Goal: Task Accomplishment & Management: Manage account settings

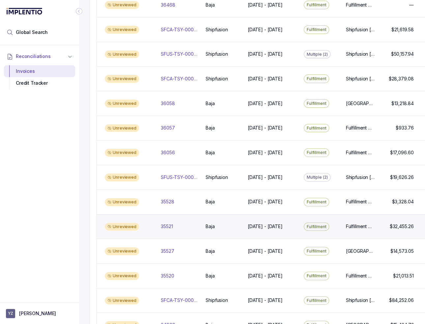
scroll to position [330, 0]
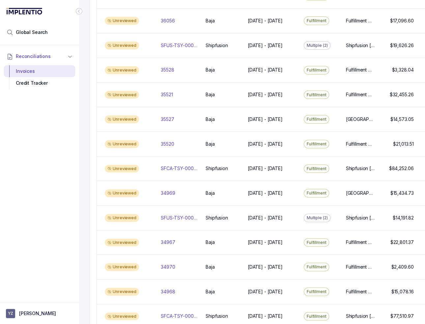
click at [62, 153] on div "Reconciliations Invoices Credit Tracker" at bounding box center [39, 172] width 79 height 254
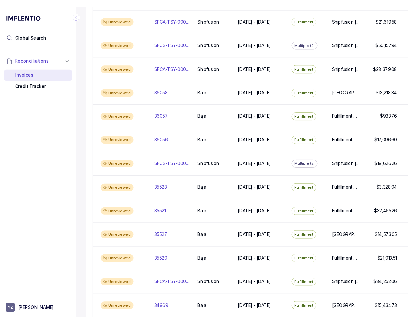
scroll to position [0, 0]
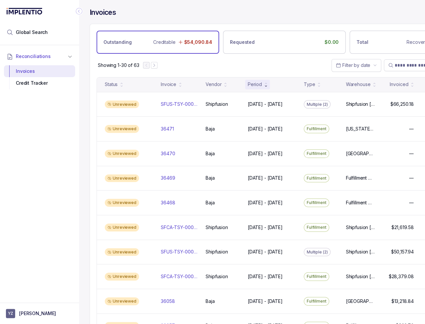
drag, startPoint x: 79, startPoint y: 11, endPoint x: 125, endPoint y: 22, distance: 47.5
click at [79, 11] on icon "Collapse Icon" at bounding box center [79, 11] width 7 height 7
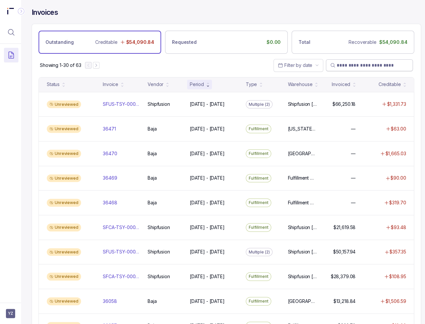
click at [373, 65] on input "search" at bounding box center [373, 65] width 72 height 7
paste input "**********"
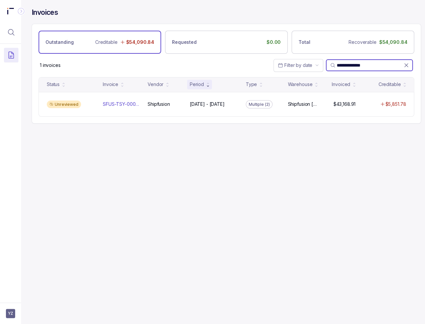
type input "**********"
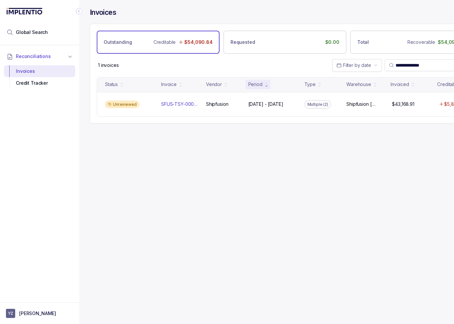
click at [171, 159] on div "**********" at bounding box center [282, 162] width 406 height 324
click at [410, 66] on input "**********" at bounding box center [428, 65] width 67 height 7
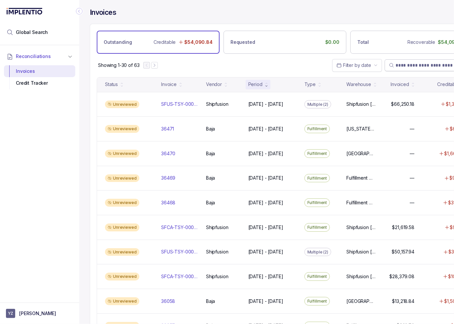
click at [403, 62] on input "search" at bounding box center [431, 65] width 72 height 7
paste input "**********"
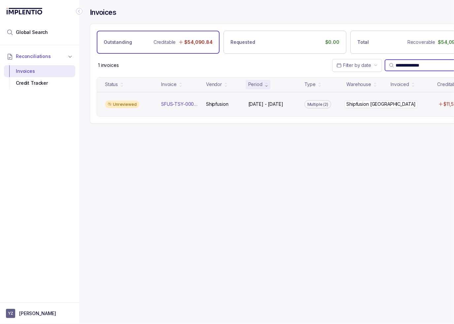
type input "**********"
click at [351, 106] on p "Shipfusion [GEOGRAPHIC_DATA]" at bounding box center [380, 104] width 73 height 7
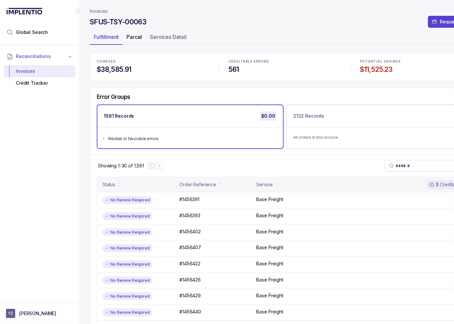
click at [133, 40] on p "Parcel" at bounding box center [134, 37] width 16 height 8
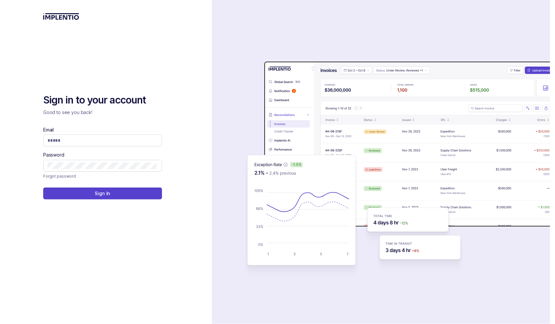
drag, startPoint x: 160, startPoint y: 170, endPoint x: 163, endPoint y: 168, distance: 4.0
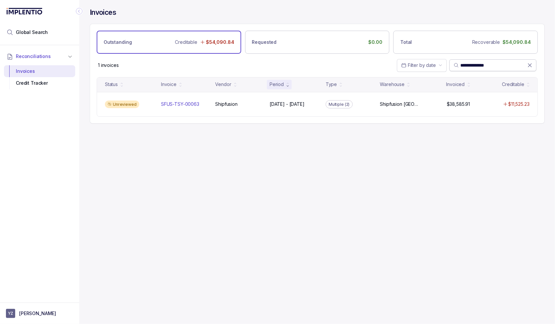
click at [425, 66] on span "**********" at bounding box center [492, 65] width 87 height 12
click at [425, 66] on icon at bounding box center [529, 65] width 7 height 7
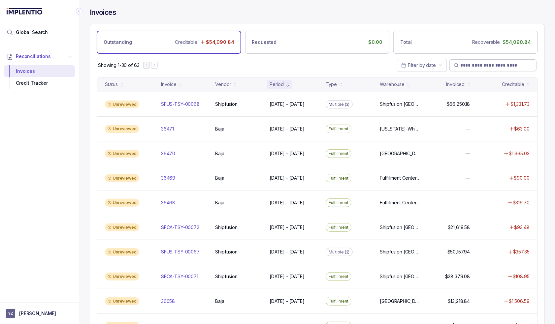
click at [425, 64] on input "search" at bounding box center [496, 65] width 72 height 7
paste input "**********"
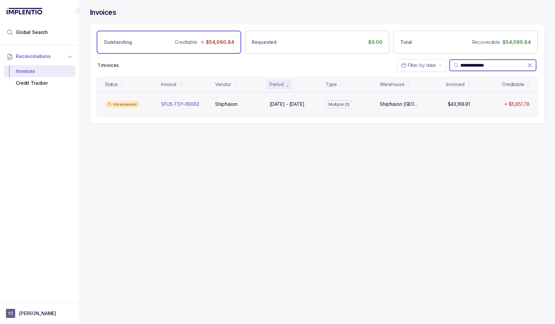
type input "**********"
click at [425, 97] on div "Unreviewed SFUS-TSY-00062 SFUS-TSY-00062 Shipfusion Shipfusion Mar 3 - Mar 31, …" at bounding box center [317, 104] width 440 height 25
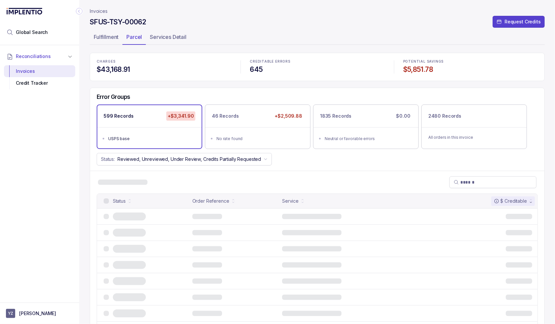
click at [351, 28] on div "SFUS-TSY-00062 Request Credits" at bounding box center [317, 23] width 455 height 12
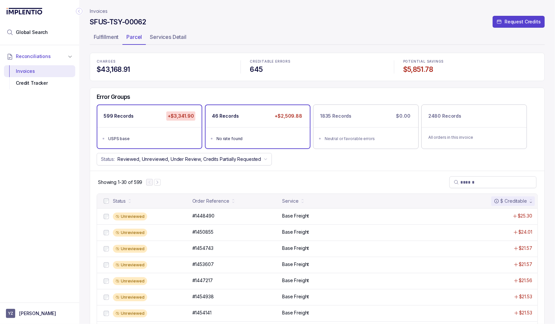
click at [273, 137] on div "No rate found" at bounding box center [259, 139] width 86 height 7
click at [173, 133] on ul "USPS base" at bounding box center [149, 137] width 104 height 21
click at [44, 33] on span "Global Search" at bounding box center [32, 32] width 32 height 7
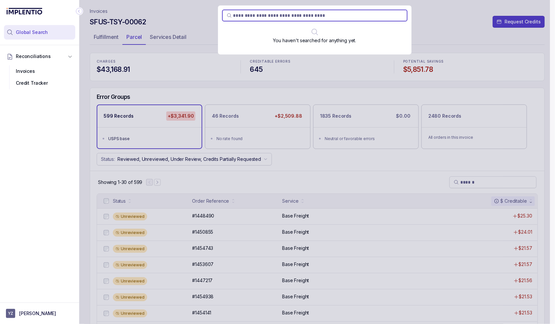
click at [114, 26] on div "You haven't searched for anything yet." at bounding box center [314, 162] width 471 height 324
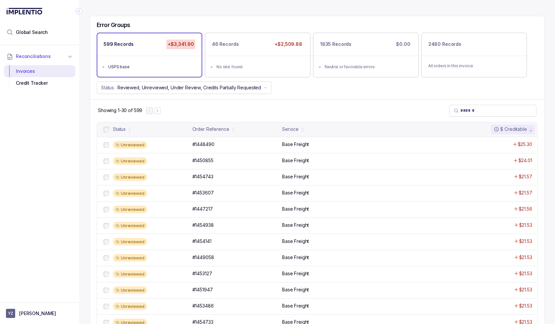
drag, startPoint x: 118, startPoint y: 35, endPoint x: 121, endPoint y: 33, distance: 3.8
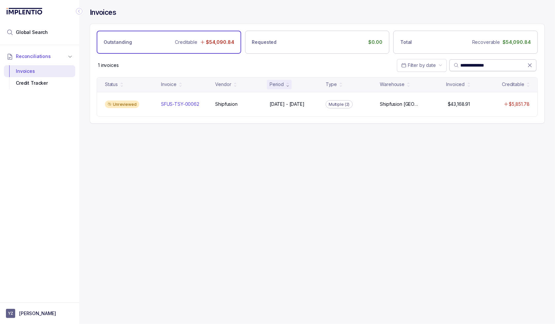
click at [425, 64] on input "**********" at bounding box center [493, 65] width 67 height 7
paste input "search"
type input "**********"
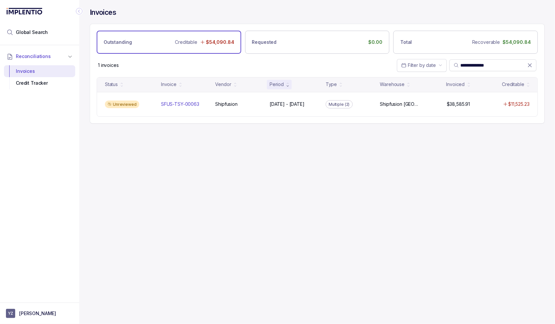
click at [425, 107] on div "$11,525.23" at bounding box center [504, 104] width 52 height 7
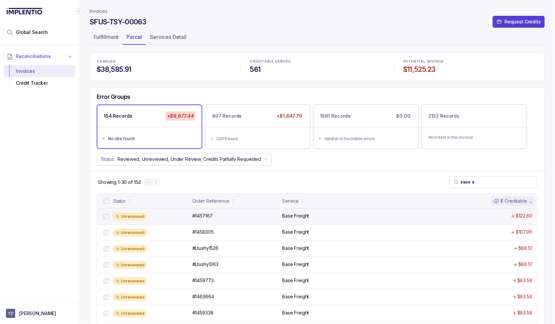
click at [350, 214] on div "Base Freight" at bounding box center [362, 216] width 160 height 7
click at [297, 164] on div "Status: Reviewed, Unreviewed, Under Review, Credits Partially Requested" at bounding box center [317, 159] width 454 height 13
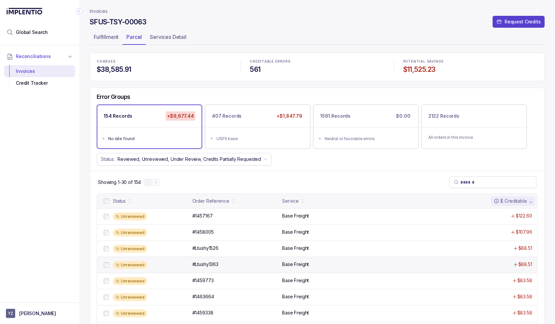
click at [332, 265] on div "Base Freight" at bounding box center [362, 264] width 160 height 7
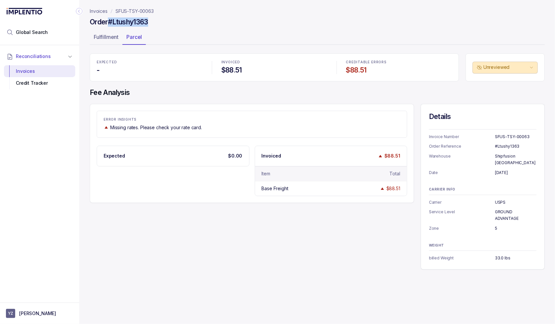
drag, startPoint x: 161, startPoint y: 20, endPoint x: 111, endPoint y: 27, distance: 50.3
click at [111, 27] on div "Order #Ltushy1363" at bounding box center [317, 23] width 455 height 12
copy h4 "#Ltushy1363"
click at [176, 99] on div "EXPECTED - INVOICED $88.51 CREDITABLE ERRORS $88.51 Unreviewed Fee Analysis ERR…" at bounding box center [317, 161] width 455 height 216
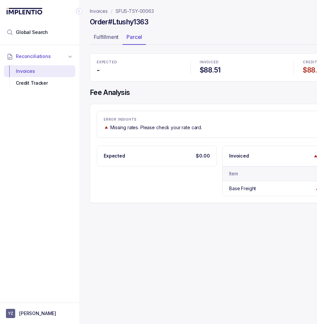
click at [78, 12] on icon "Collapse Icon" at bounding box center [79, 11] width 7 height 7
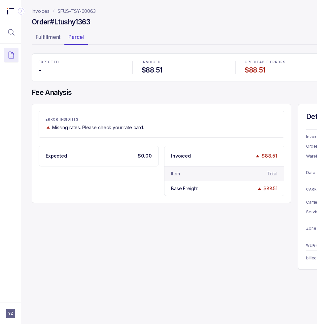
click at [133, 22] on div "Order #Ltushy1363" at bounding box center [227, 23] width 390 height 12
click at [43, 11] on p "Invoices" at bounding box center [41, 11] width 18 height 7
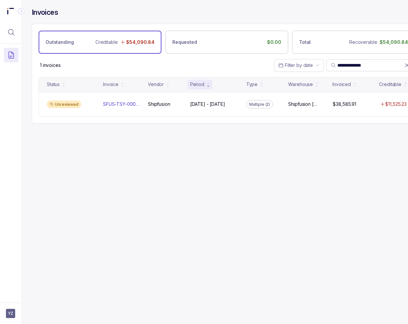
click at [357, 176] on div "**********" at bounding box center [224, 162] width 406 height 324
click at [358, 148] on div "**********" at bounding box center [224, 162] width 406 height 324
click at [387, 65] on input "**********" at bounding box center [370, 65] width 67 height 7
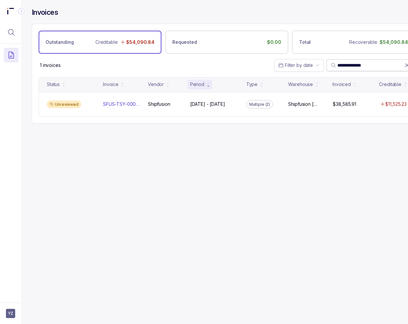
paste input "search"
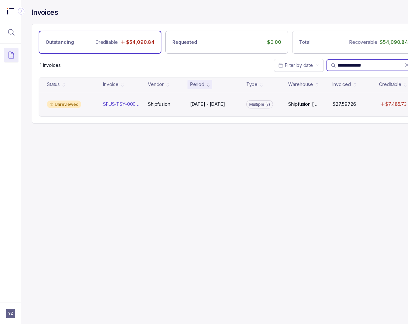
type input "**********"
click at [332, 110] on div "Unreviewed SFUS-TSY-00061 SFUS-TSY-00061 Shipfusion Shipfusion Feb 3 - Feb 28, …" at bounding box center [226, 104] width 375 height 25
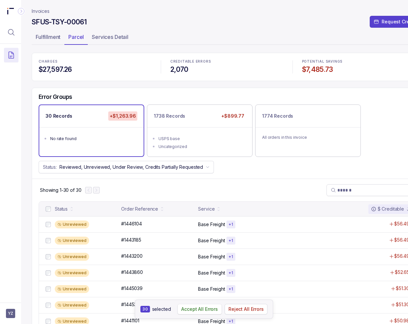
click at [187, 310] on p "Accept All Errors" at bounding box center [199, 309] width 37 height 7
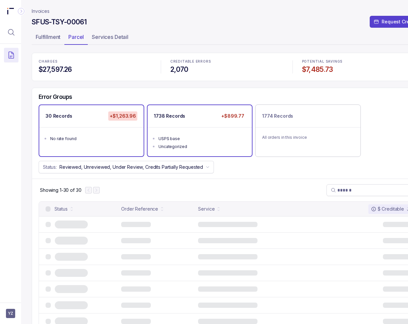
click at [227, 130] on ul "USPS base Uncategorized" at bounding box center [199, 141] width 104 height 29
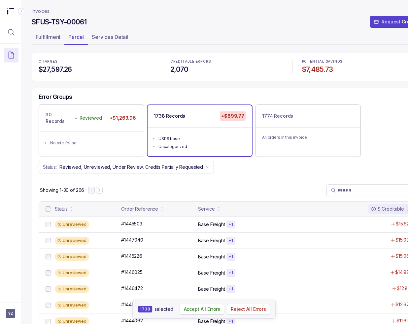
click at [213, 310] on p "Accept All Errors" at bounding box center [202, 309] width 37 height 7
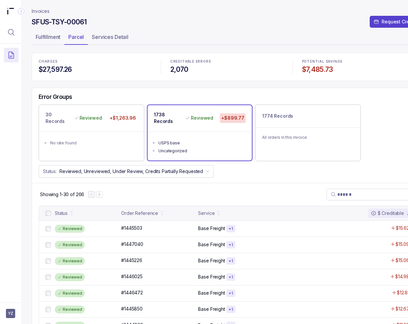
click at [44, 9] on p "Invoices" at bounding box center [41, 11] width 18 height 7
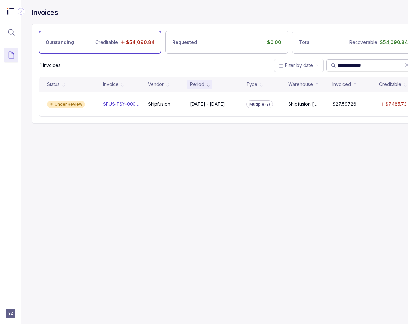
click at [374, 62] on input "**********" at bounding box center [370, 65] width 67 height 7
paste input "search"
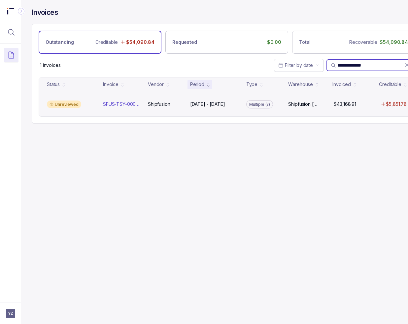
type input "**********"
click at [359, 103] on div "Unreviewed SFUS-TSY-00062 SFUS-TSY-00062 Shipfusion Shipfusion Mar 3 - Mar 31, …" at bounding box center [226, 104] width 375 height 25
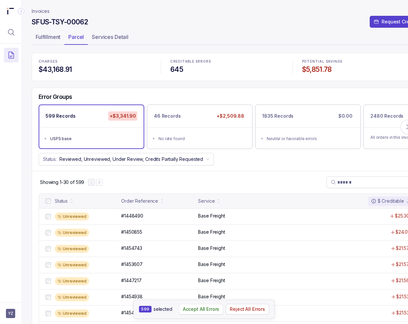
click at [203, 312] on p "Accept All Errors" at bounding box center [201, 309] width 37 height 7
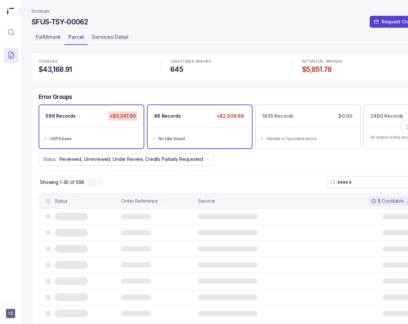
click at [217, 128] on ul "No rate found" at bounding box center [199, 137] width 104 height 21
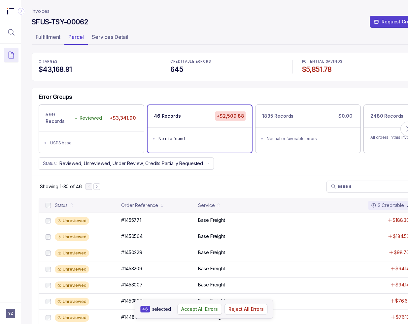
click at [203, 311] on p "Accept All Errors" at bounding box center [199, 309] width 37 height 7
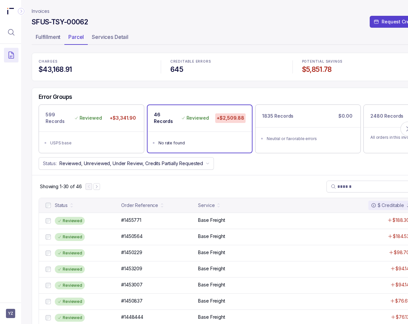
click at [43, 10] on p "Invoices" at bounding box center [41, 11] width 18 height 7
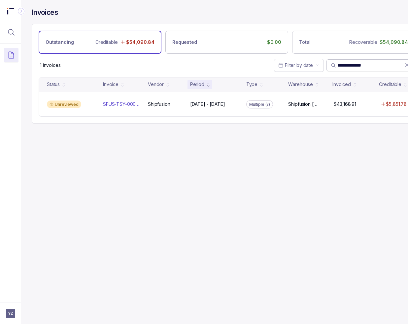
click at [342, 67] on input "**********" at bounding box center [370, 65] width 67 height 7
paste input "search"
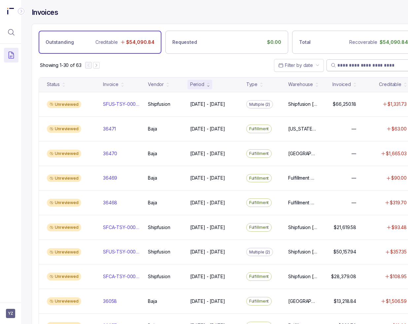
click at [366, 64] on input "search" at bounding box center [373, 65] width 72 height 7
paste input "**********"
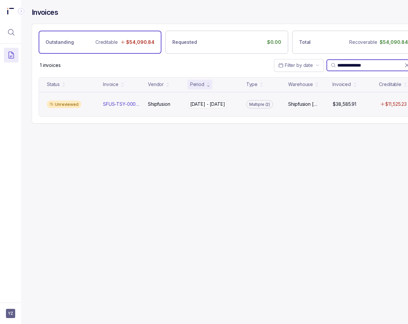
type input "**********"
click at [208, 107] on p "[DATE] - [DATE]" at bounding box center [207, 104] width 38 height 7
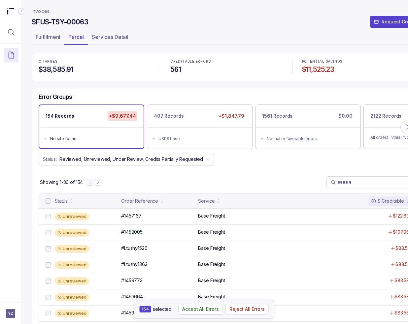
click at [206, 311] on p "Accept All Errors" at bounding box center [200, 309] width 37 height 7
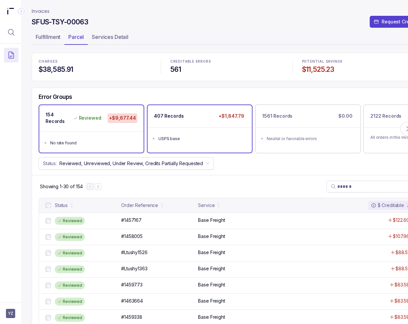
click at [220, 125] on div "407 Records +$1,847.79" at bounding box center [199, 116] width 104 height 22
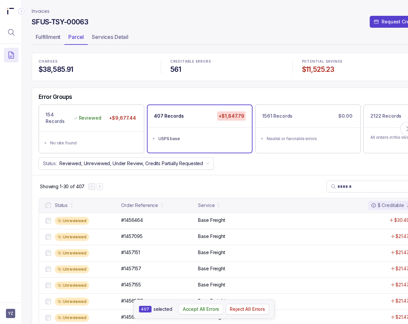
click at [207, 307] on p "Accept All Errors" at bounding box center [201, 309] width 37 height 7
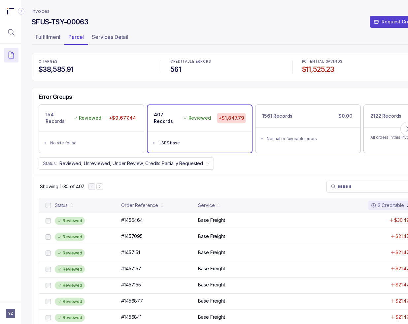
click at [41, 11] on p "Invoices" at bounding box center [41, 11] width 18 height 7
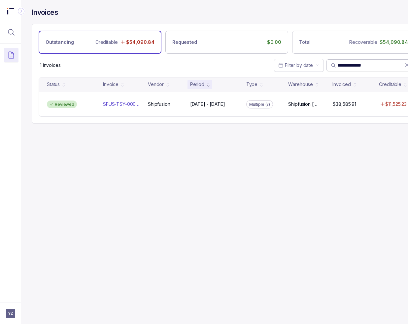
click at [356, 65] on input "**********" at bounding box center [370, 65] width 67 height 7
paste input "search"
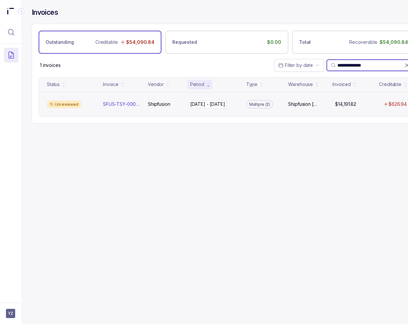
type input "**********"
click at [200, 107] on p "[DATE] - [DATE]" at bounding box center [207, 104] width 35 height 7
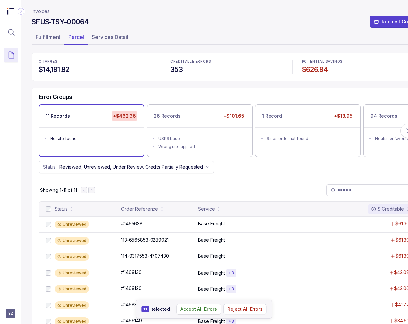
click at [194, 310] on p "Accept All Errors" at bounding box center [198, 309] width 37 height 7
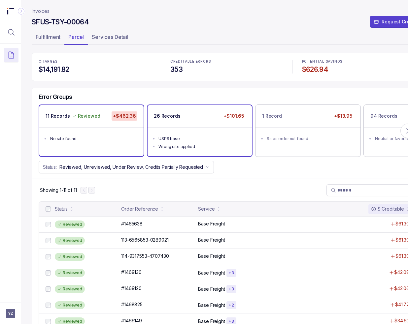
click at [204, 140] on div "USPS base" at bounding box center [201, 139] width 86 height 7
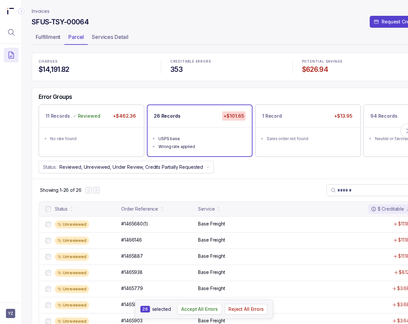
click at [200, 311] on p "Accept All Errors" at bounding box center [199, 309] width 37 height 7
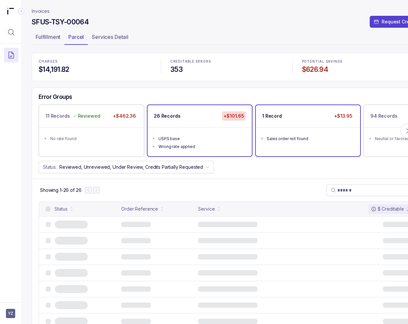
click at [307, 122] on div "1 Record +$13.95" at bounding box center [308, 116] width 104 height 22
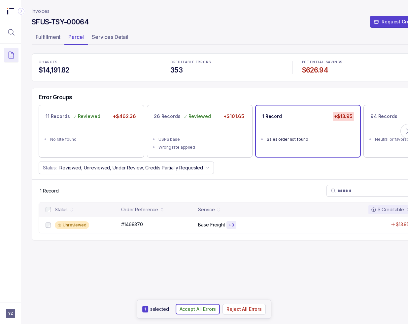
drag, startPoint x: 198, startPoint y: 310, endPoint x: 236, endPoint y: 279, distance: 48.7
click at [198, 310] on p "Accept All Errors" at bounding box center [197, 309] width 37 height 7
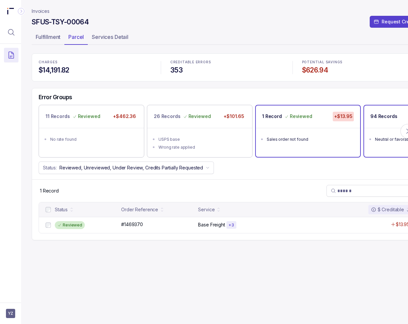
click at [379, 119] on p "94 Records" at bounding box center [383, 116] width 27 height 7
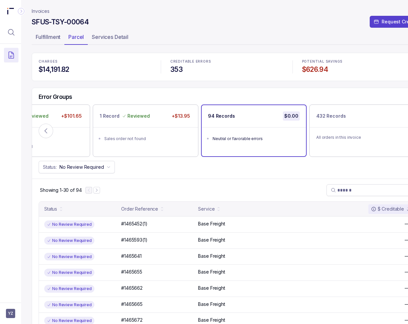
drag, startPoint x: 46, startPoint y: 12, endPoint x: 59, endPoint y: 13, distance: 13.6
click at [46, 12] on p "Invoices" at bounding box center [41, 11] width 18 height 7
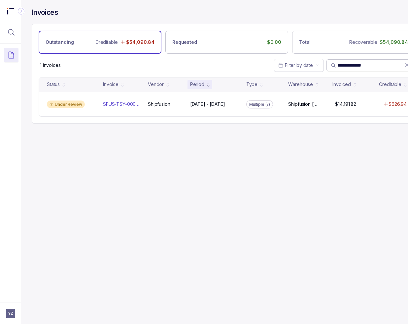
click at [355, 66] on input "**********" at bounding box center [370, 65] width 67 height 7
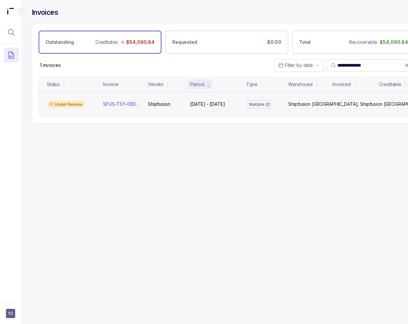
click at [297, 105] on p "Shipfusion [GEOGRAPHIC_DATA], Shipfusion [GEOGRAPHIC_DATA]" at bounding box center [358, 104] width 144 height 7
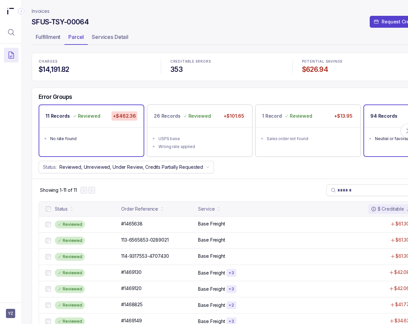
click at [388, 129] on ul "Neutral or favorable errors" at bounding box center [416, 137] width 104 height 21
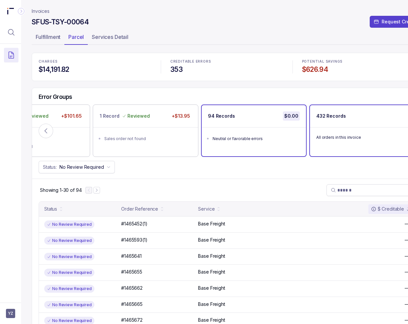
click at [332, 127] on div "All orders in this invoice" at bounding box center [362, 137] width 104 height 20
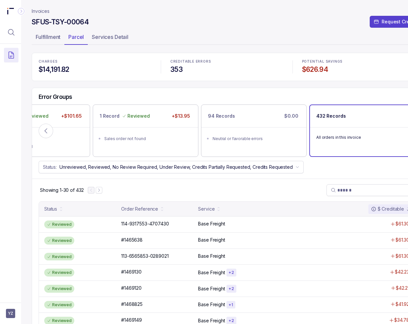
click at [42, 12] on p "Invoices" at bounding box center [41, 11] width 18 height 7
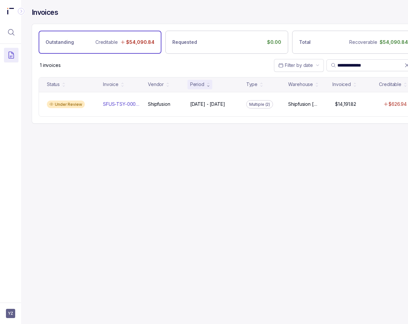
click at [226, 193] on div "**********" at bounding box center [224, 162] width 406 height 324
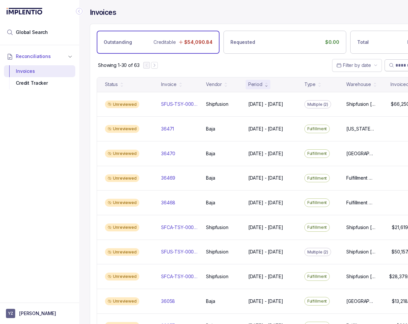
paste input "**********"
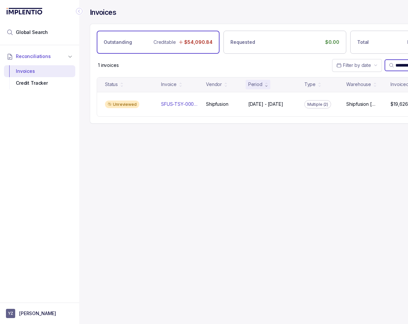
type input "**********"
click at [78, 12] on icon "Collapse Icon" at bounding box center [79, 11] width 7 height 7
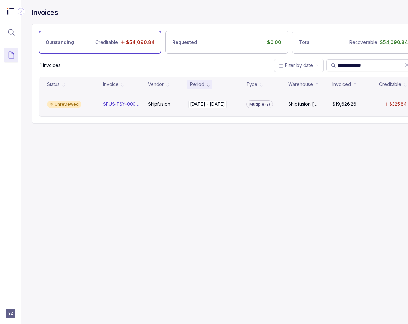
click at [225, 105] on p "[DATE] - [DATE]" at bounding box center [207, 104] width 35 height 7
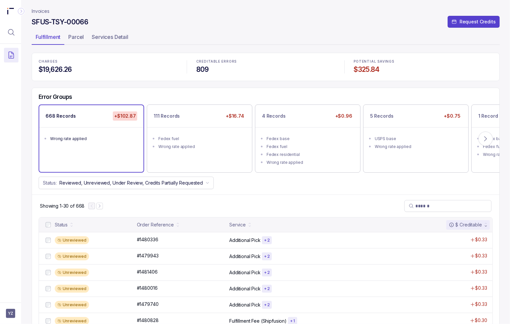
click at [253, 187] on div "Status: Reviewed, Unreviewed, Under Review, Credits Partially Requested" at bounding box center [265, 183] width 467 height 13
click at [250, 308] on p "Accept All Errors" at bounding box center [252, 309] width 37 height 7
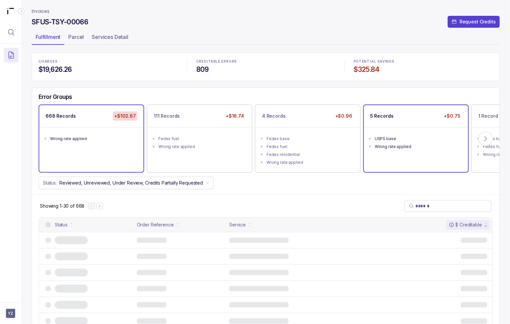
click at [407, 137] on div "USPS base" at bounding box center [418, 139] width 86 height 7
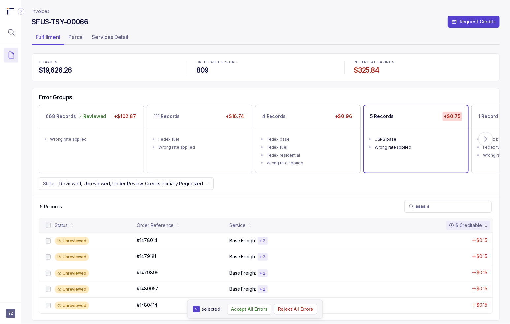
click at [253, 307] on p "Accept All Errors" at bounding box center [249, 309] width 37 height 7
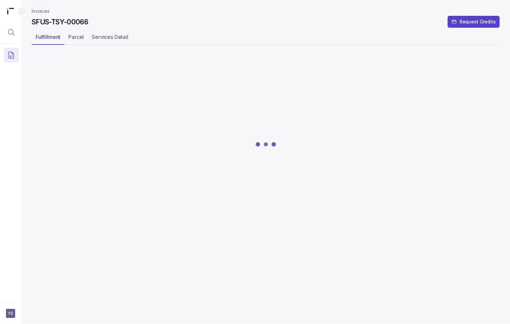
click at [289, 119] on div at bounding box center [266, 144] width 468 height 182
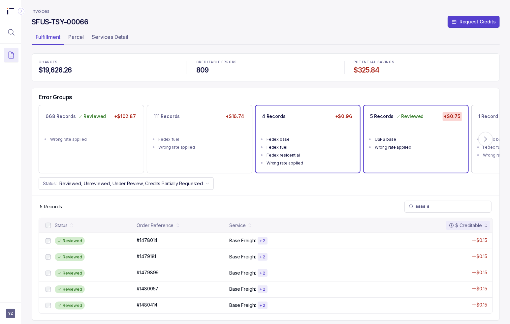
click at [291, 126] on div "4 Records +$0.96" at bounding box center [308, 117] width 104 height 22
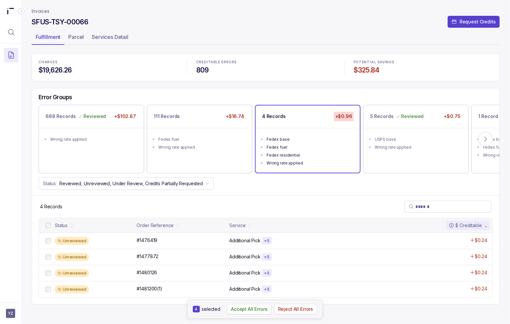
click at [251, 310] on p "Accept All Errors" at bounding box center [249, 309] width 37 height 7
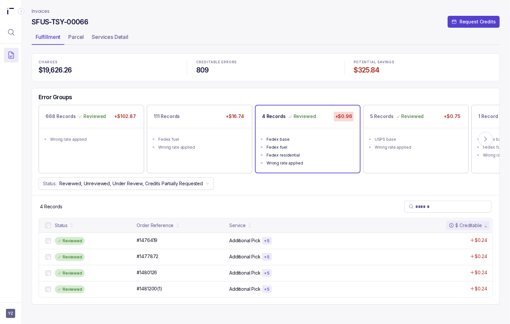
click at [229, 161] on div "111 Records +$16.74 Fedex fuel Wrong rate applied" at bounding box center [199, 139] width 105 height 68
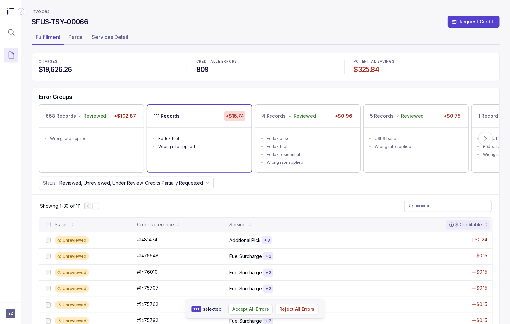
click at [249, 304] on button "Accept All Errors" at bounding box center [250, 309] width 45 height 11
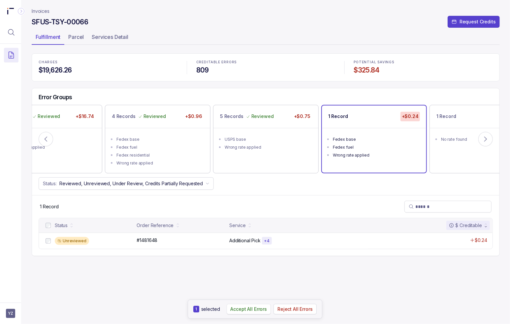
click at [244, 311] on p "Accept All Errors" at bounding box center [249, 309] width 37 height 7
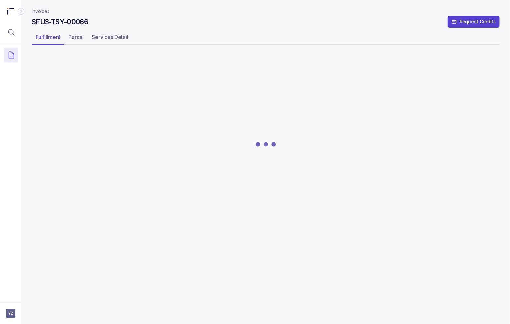
click at [407, 115] on div at bounding box center [266, 144] width 468 height 182
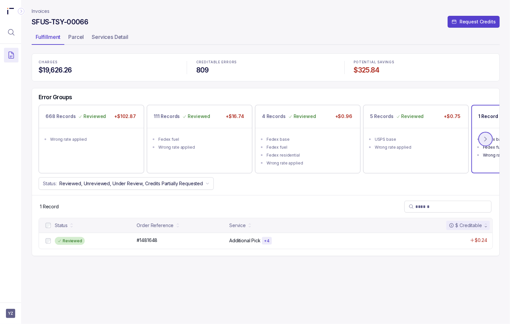
click at [407, 138] on icon at bounding box center [485, 139] width 7 height 7
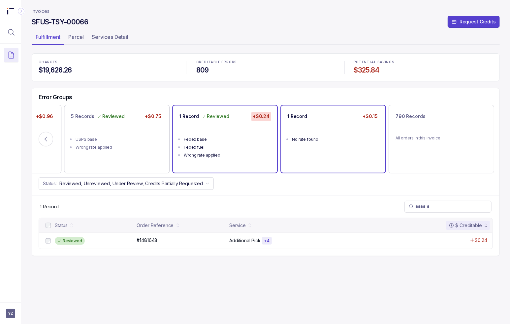
click at [346, 139] on div "No rate found" at bounding box center [335, 139] width 86 height 7
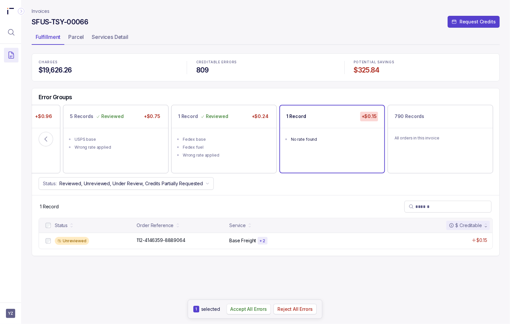
click at [258, 309] on p "Accept All Errors" at bounding box center [249, 309] width 37 height 7
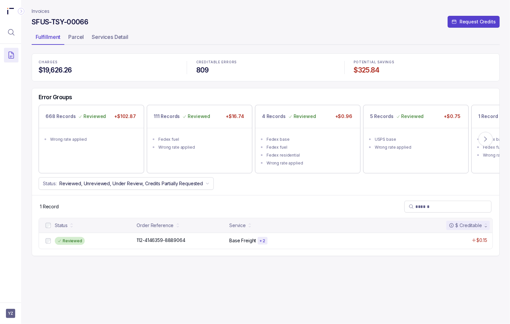
click at [42, 10] on p "Invoices" at bounding box center [41, 11] width 18 height 7
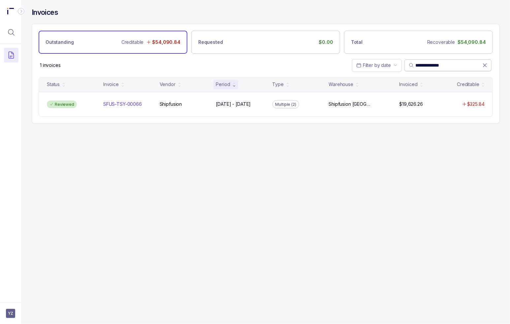
click at [407, 64] on input "**********" at bounding box center [448, 65] width 67 height 7
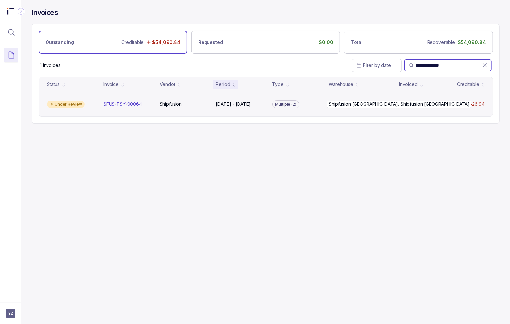
type input "**********"
click at [372, 101] on p "Shipfusion [GEOGRAPHIC_DATA], Shipfusion [GEOGRAPHIC_DATA]" at bounding box center [350, 104] width 43 height 7
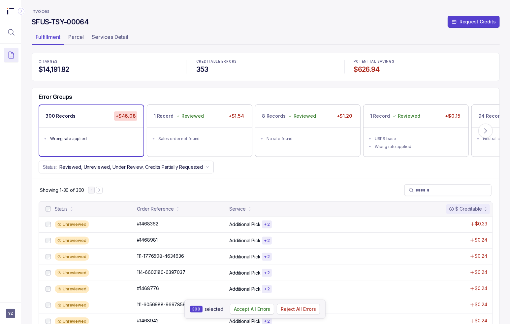
click at [258, 310] on p "Accept All Errors" at bounding box center [252, 309] width 37 height 7
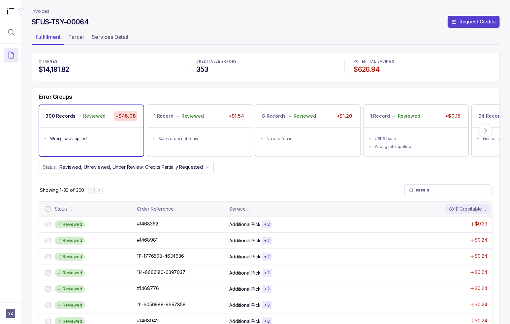
click at [38, 11] on p "Invoices" at bounding box center [41, 11] width 18 height 7
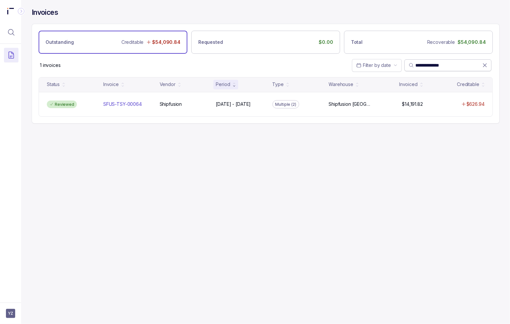
click at [407, 62] on input "**********" at bounding box center [448, 65] width 67 height 7
paste input "search"
type input "**********"
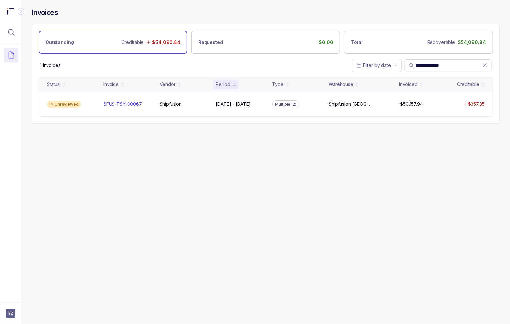
click at [257, 181] on div "**********" at bounding box center [263, 162] width 484 height 324
click at [407, 142] on div "**********" at bounding box center [263, 162] width 484 height 324
click at [407, 63] on icon at bounding box center [485, 65] width 7 height 7
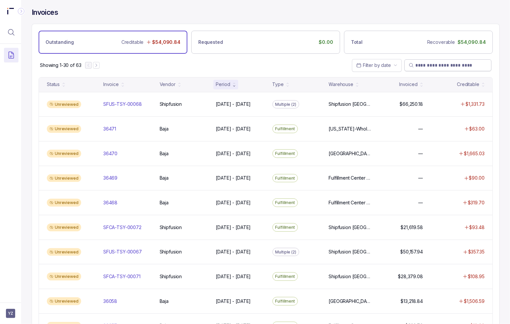
click at [407, 86] on div "Invoices Outstanding Creditable $54,090.84 Requested $0.00 Total Recoverable $5…" at bounding box center [263, 162] width 484 height 324
click at [178, 68] on div "Showing 1-30 of 63 Filter by date" at bounding box center [265, 65] width 467 height 23
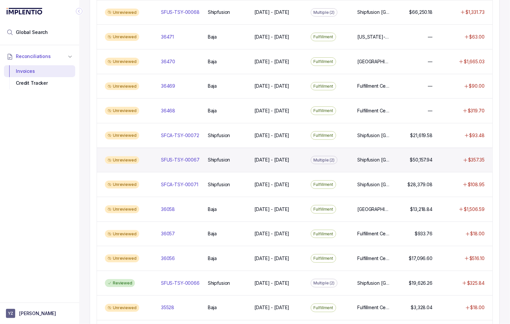
scroll to position [33, 0]
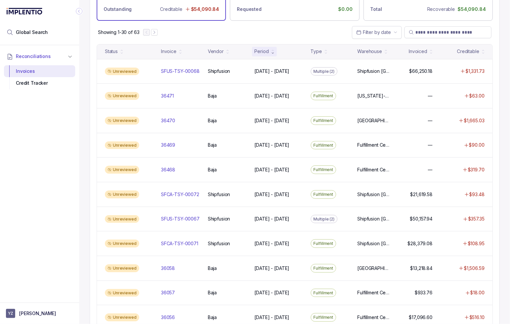
click at [61, 138] on div "Reconciliations Invoices Credit Tracker" at bounding box center [39, 172] width 79 height 254
click at [51, 32] on li "Global Search" at bounding box center [39, 32] width 71 height 15
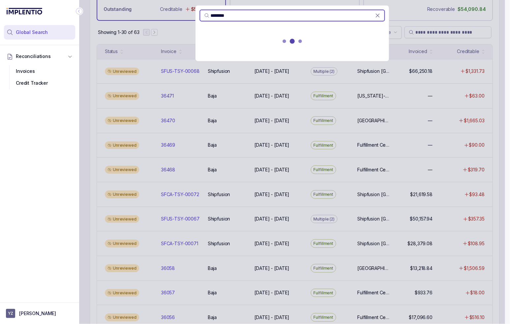
type input "********"
click at [250, 48] on div at bounding box center [292, 42] width 193 height 29
click at [260, 47] on p "[DATE] - [DATE]" at bounding box center [292, 48] width 177 height 7
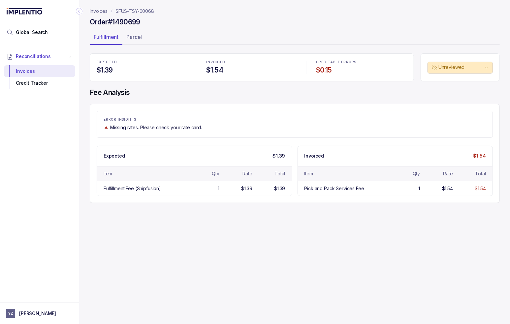
click at [210, 260] on div "Invoices SFUS-TSY-00068 Order #1490699 Fulfillment Parcel EXPECTED $1.39 INVOIC…" at bounding box center [292, 162] width 426 height 324
click at [198, 277] on div "Invoices SFUS-TSY-00068 Order #1490699 Fulfillment Parcel EXPECTED $1.39 INVOIC…" at bounding box center [292, 162] width 426 height 324
drag, startPoint x: 214, startPoint y: 259, endPoint x: 218, endPoint y: 252, distance: 7.8
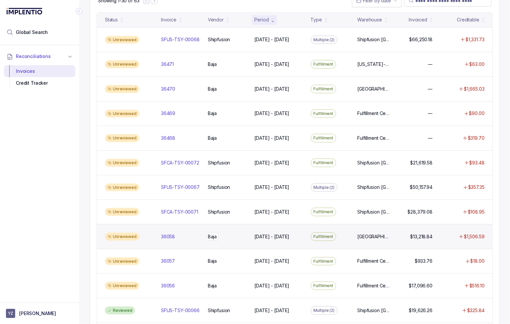
scroll to position [66, 0]
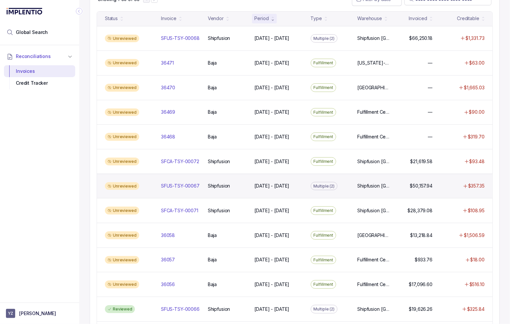
click at [308, 188] on div "Multiple (2)" at bounding box center [330, 186] width 44 height 9
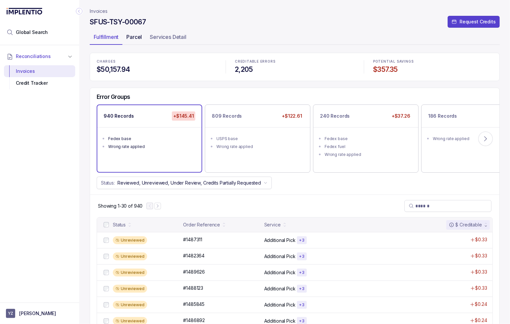
click at [131, 37] on p "Parcel" at bounding box center [134, 37] width 16 height 8
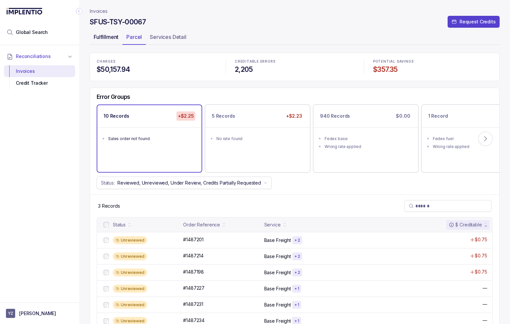
click at [102, 35] on p "Fulfillment" at bounding box center [106, 37] width 25 height 8
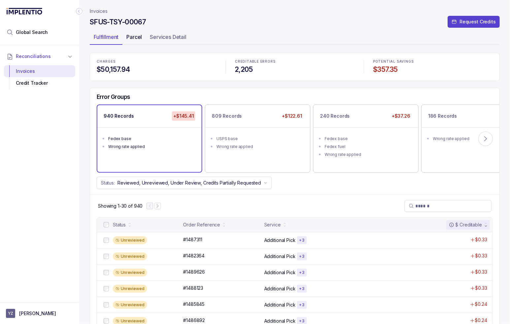
click at [134, 36] on p "Parcel" at bounding box center [134, 37] width 16 height 8
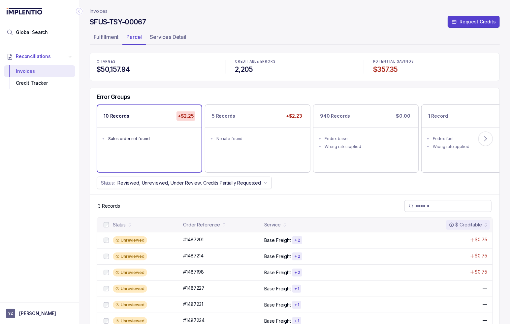
click at [349, 187] on div "Status: Reviewed, Unreviewed, Under Review, Credits Partially Requested" at bounding box center [294, 183] width 409 height 13
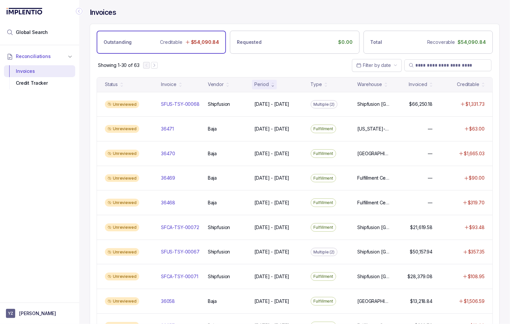
click at [322, 67] on div "Showing 1-30 of 63 Filter by date" at bounding box center [294, 65] width 409 height 23
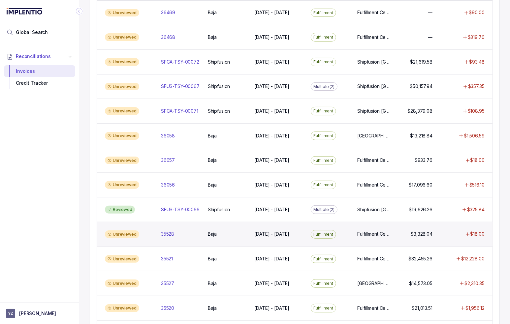
scroll to position [165, 0]
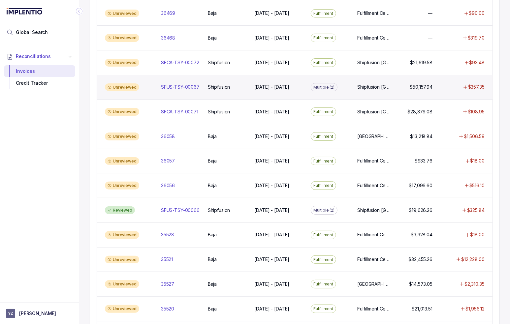
click at [464, 85] on icon at bounding box center [465, 87] width 5 height 5
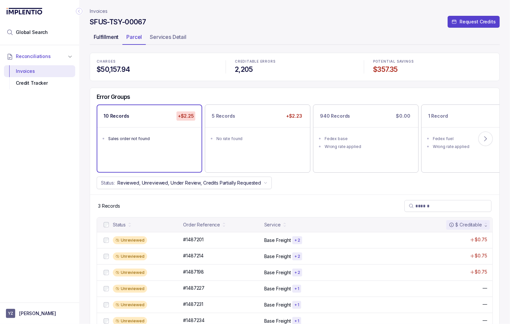
click at [108, 34] on p "Fulfillment" at bounding box center [106, 37] width 25 height 8
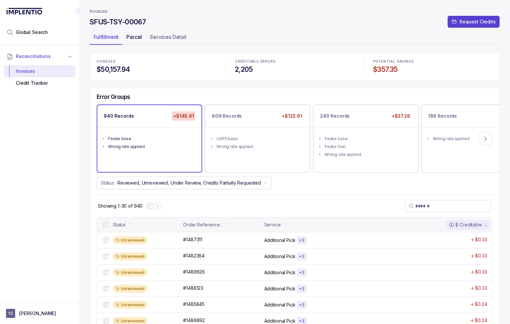
click at [139, 39] on p "Parcel" at bounding box center [134, 37] width 16 height 8
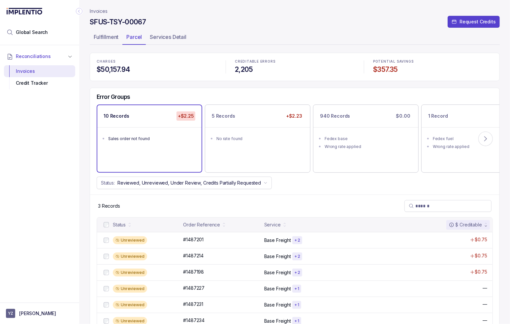
drag, startPoint x: 283, startPoint y: 209, endPoint x: 284, endPoint y: 203, distance: 6.7
click at [283, 209] on div "3 Records" at bounding box center [294, 206] width 409 height 23
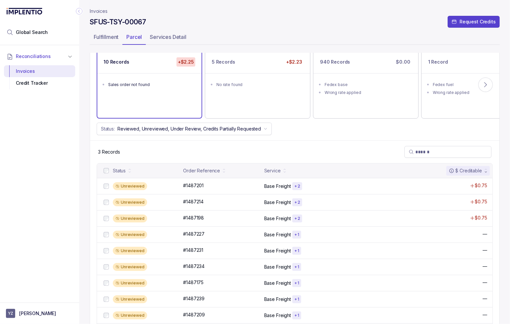
scroll to position [75, 0]
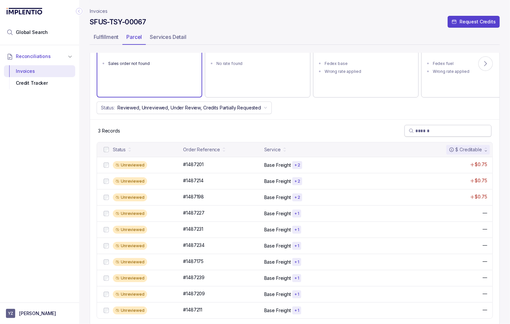
click at [452, 129] on input "search" at bounding box center [451, 131] width 72 height 7
paste input "**********"
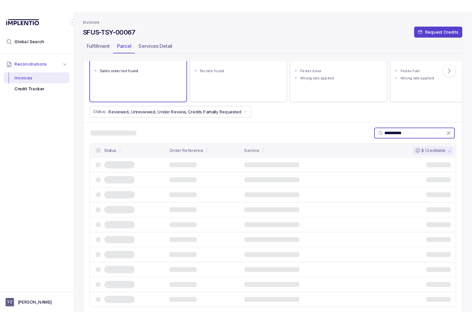
scroll to position [0, 0]
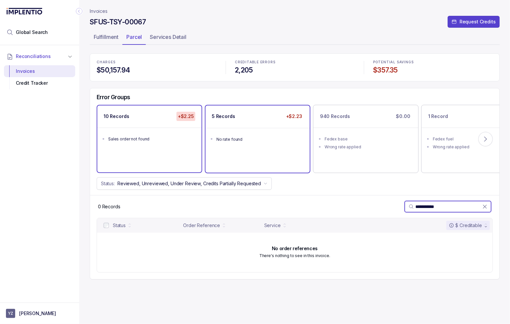
type input "**********"
click at [287, 135] on li "No rate found" at bounding box center [262, 139] width 92 height 8
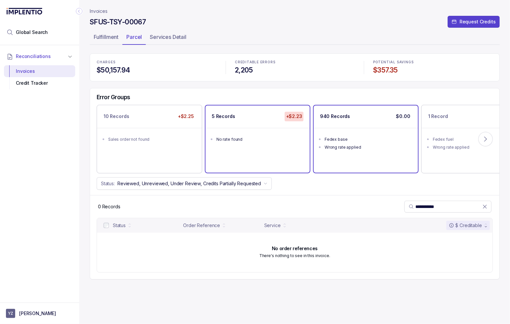
click at [368, 129] on ul "Fedex base Wrong rate applied" at bounding box center [366, 142] width 104 height 29
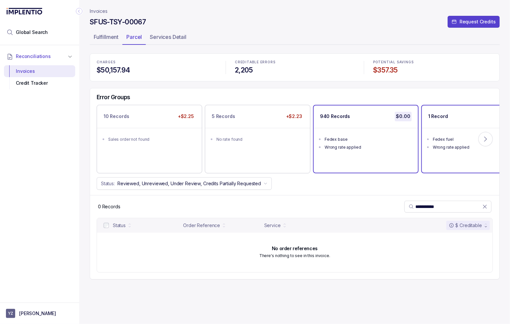
click at [434, 153] on ul "Fedex fuel Wrong rate applied" at bounding box center [474, 142] width 104 height 29
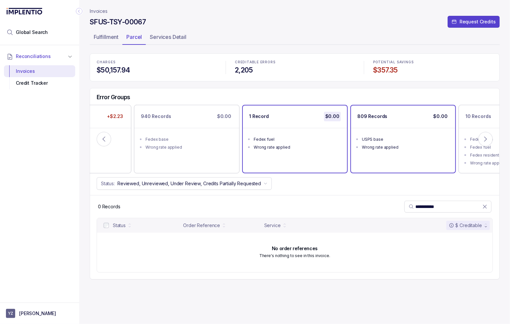
click at [387, 161] on div "809 Records $0.00 USPS base Wrong rate applied" at bounding box center [403, 139] width 104 height 67
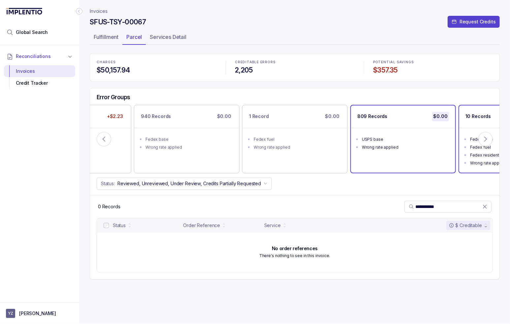
click at [470, 168] on ul "Fedex base Fedex fuel Fedex residential Wrong rate applied" at bounding box center [511, 150] width 104 height 45
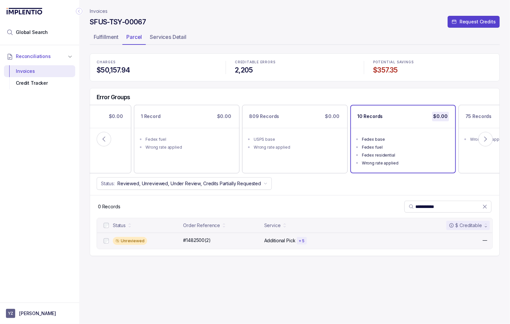
click at [316, 237] on div "Additional Pick + 5" at bounding box center [335, 241] width 142 height 8
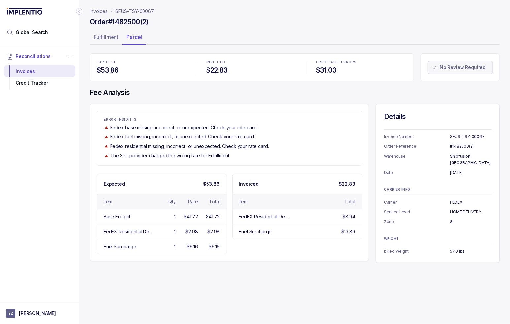
click at [321, 263] on div "Invoices SFUS-TSY-00067 Order #1482500(2) Fulfillment Parcel EXPECTED $53.86 IN…" at bounding box center [292, 162] width 426 height 324
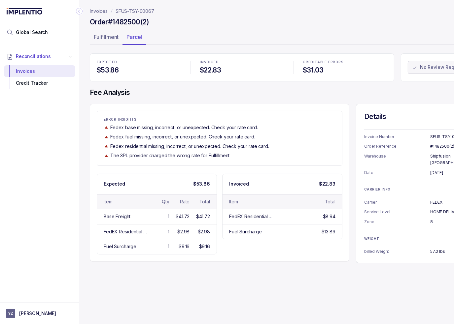
click at [154, 94] on h4 "Fee Analysis" at bounding box center [285, 92] width 390 height 9
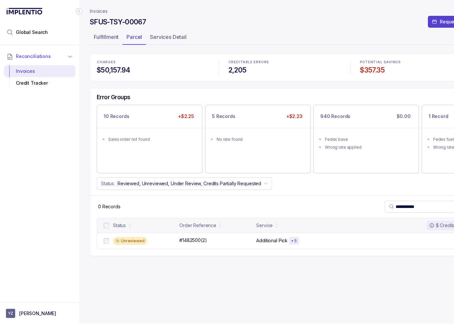
click at [96, 10] on p "Invoices" at bounding box center [99, 11] width 18 height 7
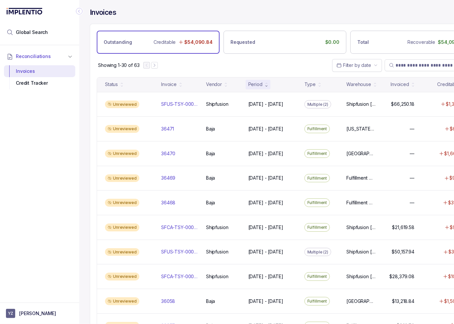
click at [207, 62] on div "Showing 1-30 of 63 Filter by date" at bounding box center [284, 65] width 389 height 23
click at [44, 33] on span "Global Search" at bounding box center [32, 32] width 32 height 7
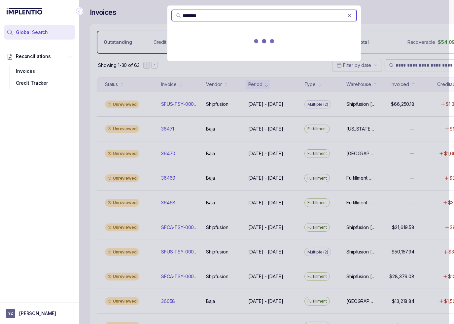
type input "********"
click at [227, 47] on div at bounding box center [263, 42] width 193 height 29
click at [226, 44] on p "(SFUS-TSY-00067)" at bounding box center [219, 41] width 42 height 7
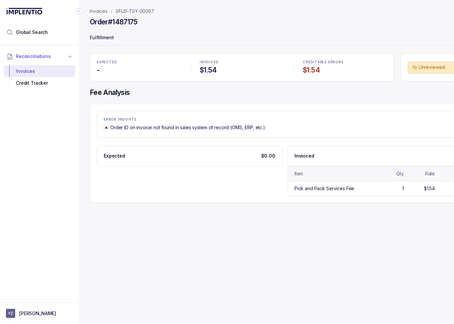
drag, startPoint x: 183, startPoint y: 252, endPoint x: 177, endPoint y: 187, distance: 65.9
click at [183, 252] on div "Invoices SFUS-TSY-00067 Order #1487175 Fulfillment EXPECTED - INVOICED $1.54 CR…" at bounding box center [282, 162] width 406 height 324
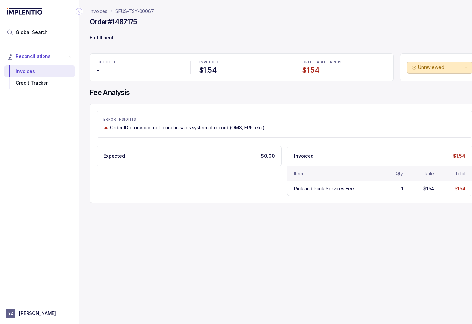
drag, startPoint x: 205, startPoint y: 204, endPoint x: 126, endPoint y: 46, distance: 176.9
click at [204, 202] on div "Invoices SFUS-TSY-00067 Order #1487175 Fulfillment EXPECTED - INVOICED $1.54 CR…" at bounding box center [282, 162] width 406 height 324
click at [27, 72] on div "Invoices" at bounding box center [39, 71] width 61 height 12
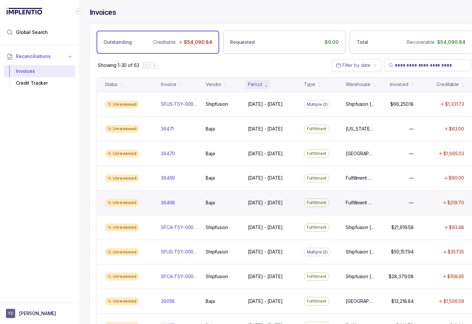
click at [231, 208] on div "Unreviewed 36468 36468 [GEOGRAPHIC_DATA] [DATE] - [DATE] [DATE] - [DATE] Fulfil…" at bounding box center [284, 202] width 375 height 25
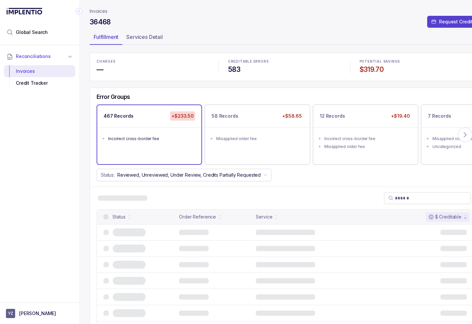
click at [79, 10] on icon "Collapse Icon" at bounding box center [79, 11] width 2 height 3
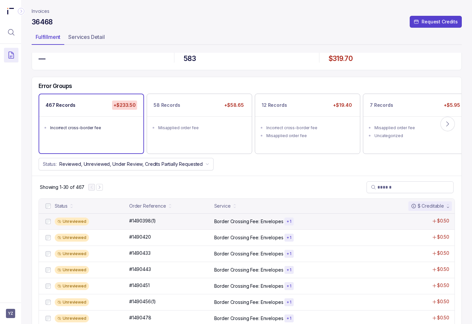
scroll to position [33, 0]
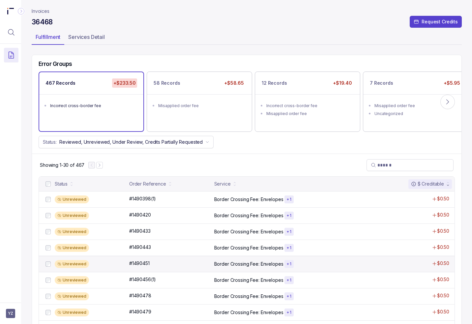
click at [213, 268] on div "Unreviewed #1490451 #1490451 Border Crossing Fee: Envelopes + 1 $0.50" at bounding box center [247, 264] width 416 height 16
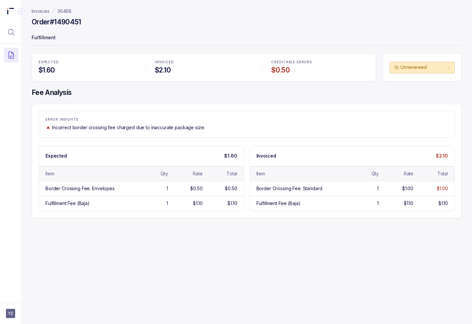
click at [309, 233] on div "Invoices 36468 Order #1490451 Fulfillment EXPECTED $1.60 INVOICED $2.10 CREDITA…" at bounding box center [244, 162] width 446 height 324
click at [370, 247] on div "Invoices 36468 Order #1490451 Fulfillment EXPECTED $1.60 INVOICED $2.10 CREDITA…" at bounding box center [244, 162] width 446 height 324
click at [393, 266] on div "Invoices 36468 Order #1490451 Fulfillment EXPECTED $1.60 INVOICED $2.10 CREDITA…" at bounding box center [244, 162] width 446 height 324
drag, startPoint x: 21, startPoint y: 12, endPoint x: 37, endPoint y: 22, distance: 18.4
click at [21, 13] on icon "Collapse Icon" at bounding box center [21, 11] width 7 height 7
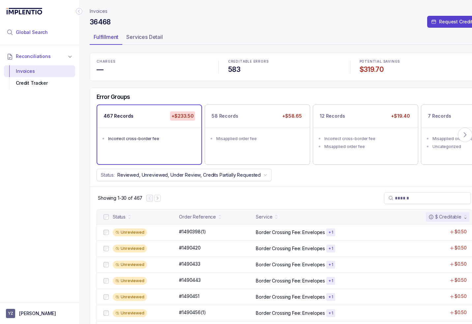
click at [29, 29] on li "Global Search" at bounding box center [39, 32] width 71 height 15
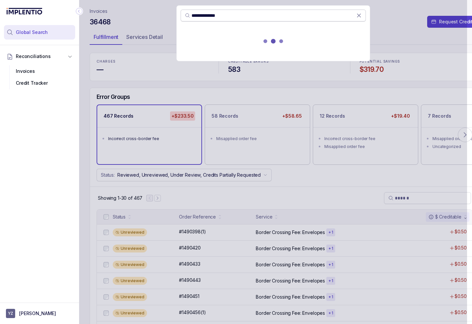
click at [222, 16] on input "**********" at bounding box center [274, 15] width 165 height 7
paste input "search"
type input "********"
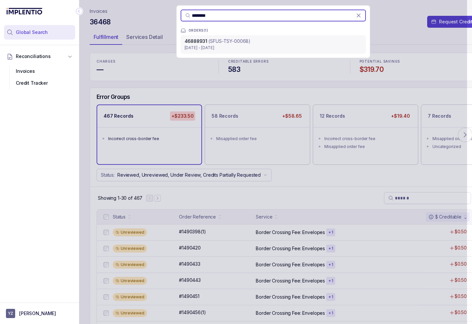
click at [261, 49] on p "[DATE] - [DATE]" at bounding box center [273, 48] width 177 height 7
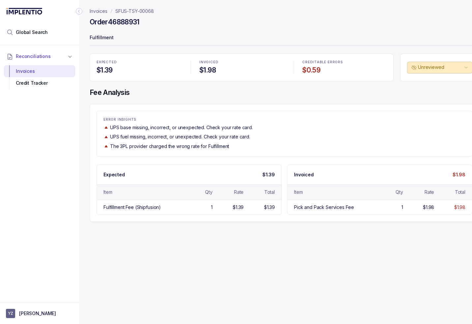
click at [388, 145] on div "The 3PL provider charged the wrong rate for Fulfillment" at bounding box center [285, 146] width 362 height 7
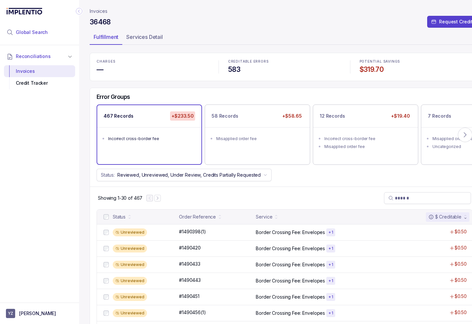
click at [36, 33] on span "Global Search" at bounding box center [32, 32] width 32 height 7
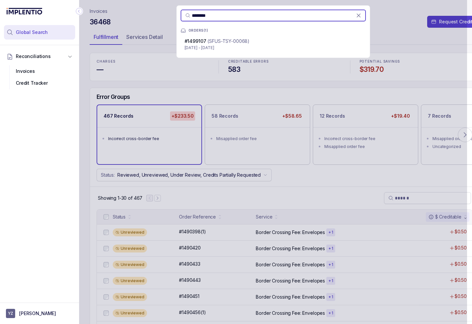
type input "********"
click at [285, 42] on div "#1499107 (SFUS-TSY-00068)" at bounding box center [273, 41] width 177 height 7
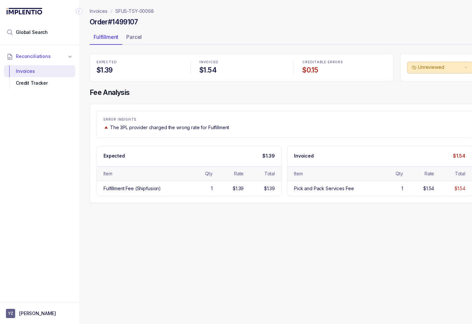
click at [276, 108] on div "ERROR INSIGHTS The 3PL provider charged the wrong rate for Fulfillment Expected…" at bounding box center [285, 153] width 390 height 99
click at [21, 33] on span "Global Search" at bounding box center [32, 32] width 32 height 7
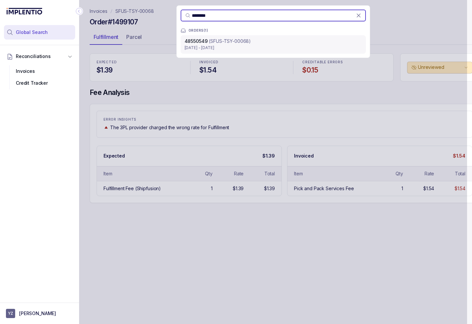
type input "********"
click at [261, 38] on div "48550549 (SFUS-TSY-00068)" at bounding box center [273, 41] width 177 height 7
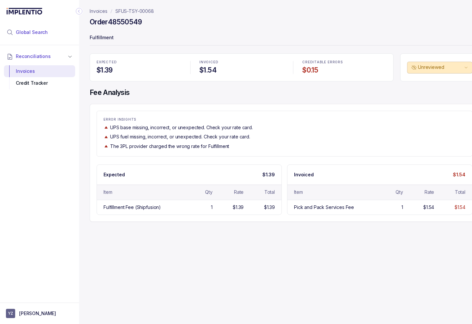
drag, startPoint x: 32, startPoint y: 27, endPoint x: 36, endPoint y: 30, distance: 4.9
click at [32, 27] on li "Global Search" at bounding box center [39, 32] width 71 height 15
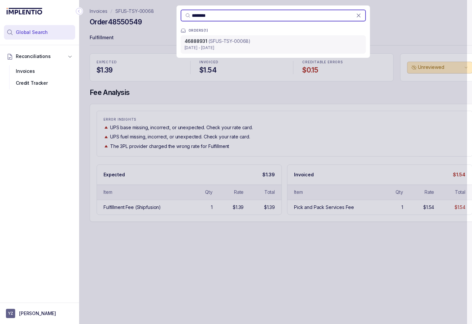
type input "********"
click at [290, 43] on div "46888931 (SFUS-TSY-00068)" at bounding box center [273, 41] width 177 height 7
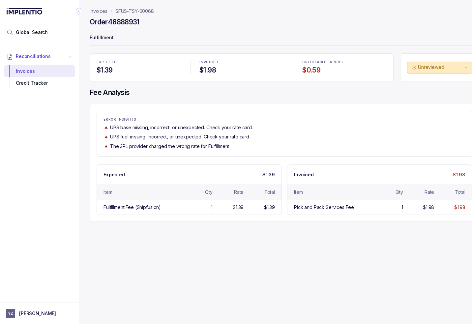
click at [353, 42] on p "Fulfillment" at bounding box center [285, 38] width 390 height 13
click at [338, 114] on div "ERROR INSIGHTS UPS base missing, incorrect, or unexpected. Check your rate card…" at bounding box center [285, 134] width 376 height 46
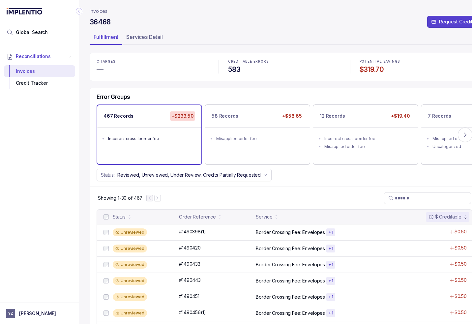
click at [218, 91] on div "Error Groups 467 Records +$233.50 Incorrect cross-border fee 58 Records +$58.65…" at bounding box center [284, 137] width 389 height 99
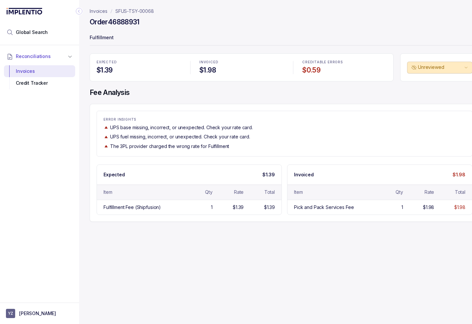
click at [259, 134] on div "UPS fuel missing, incorrect, or unexpected. Check your rate card." at bounding box center [285, 137] width 362 height 7
click at [80, 12] on icon "Collapse Icon" at bounding box center [79, 11] width 7 height 7
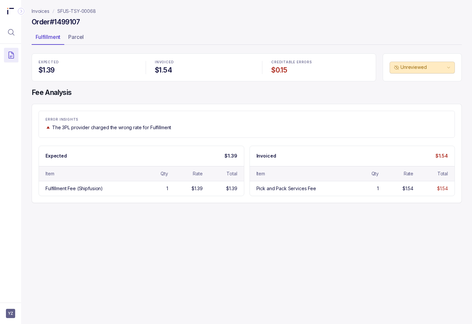
click at [85, 10] on p "SFUS-TSY-00068" at bounding box center [76, 11] width 39 height 7
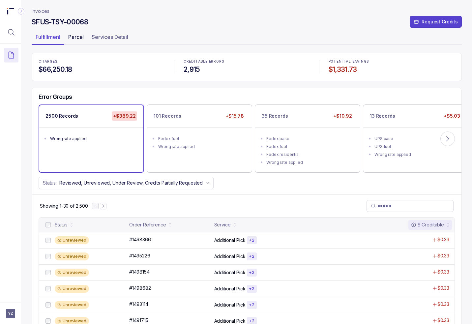
click at [74, 35] on p "Parcel" at bounding box center [76, 37] width 16 height 8
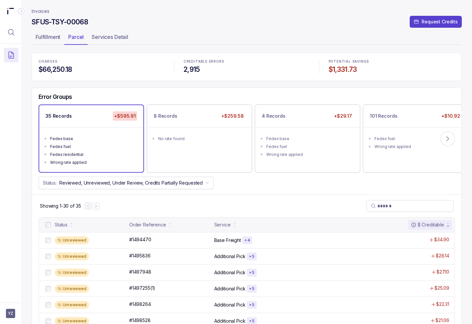
click at [297, 181] on div "Status: Reviewed, Unreviewed, Under Review, Credits Partially Requested" at bounding box center [247, 183] width 430 height 13
click at [117, 42] on div "Services Detail" at bounding box center [110, 37] width 45 height 11
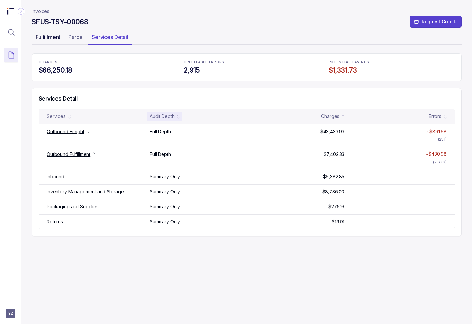
drag, startPoint x: 44, startPoint y: 41, endPoint x: 36, endPoint y: 41, distance: 7.9
click at [44, 41] on div "Fulfillment" at bounding box center [48, 37] width 33 height 11
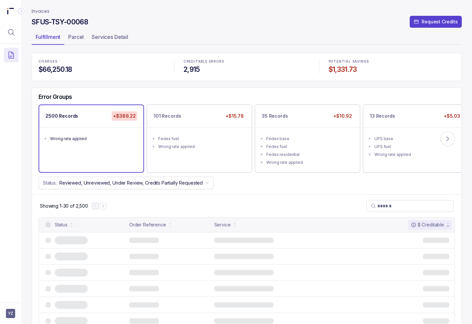
click at [3, 32] on div at bounding box center [10, 22] width 21 height 44
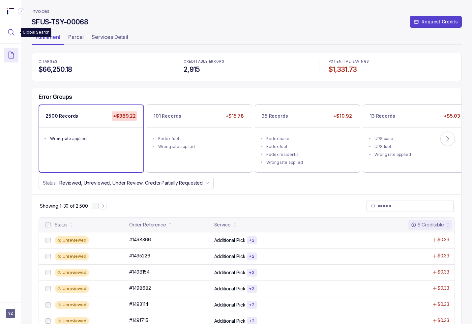
click at [14, 37] on button "Menu Icon Button MagnifyingGlassIcon" at bounding box center [11, 32] width 15 height 15
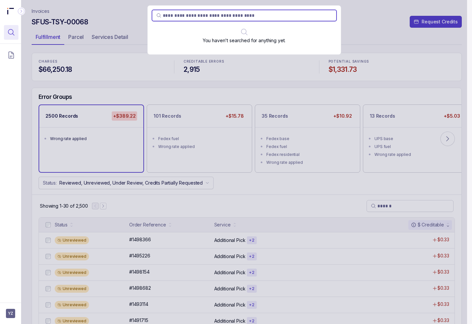
type input "********"
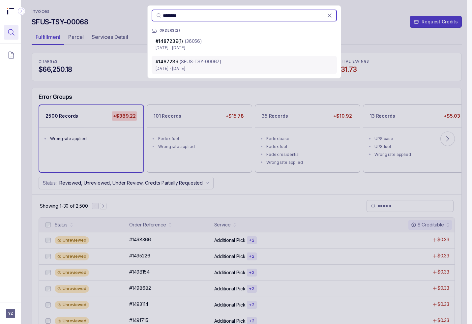
click at [199, 68] on p "[DATE] - [DATE]" at bounding box center [244, 68] width 177 height 7
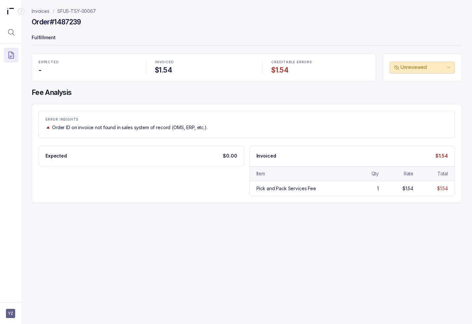
click at [117, 129] on p "Order ID on invoice not found in sales system of record (OMS, ERP, etc.)." at bounding box center [130, 127] width 156 height 7
click at [9, 29] on icon "Menu Icon Button MagnifyingGlassIcon" at bounding box center [11, 32] width 8 height 8
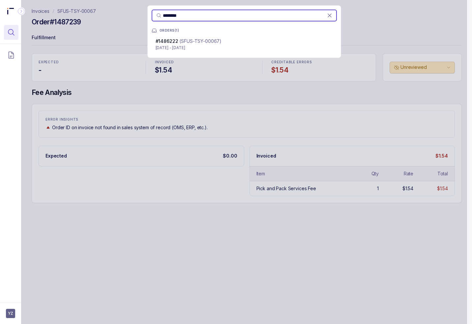
type input "********"
click at [183, 40] on p "(SFUS-TSY-00067)" at bounding box center [200, 41] width 42 height 7
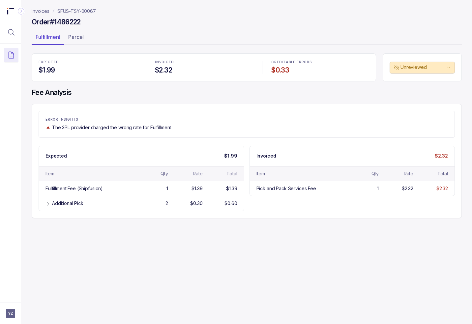
click at [253, 104] on div "ERROR INSIGHTS The 3PL provider charged the wrong rate for Fulfillment Expected…" at bounding box center [247, 161] width 430 height 114
click at [265, 106] on div "ERROR INSIGHTS The 3PL provider charged the wrong rate for Fulfillment Expected…" at bounding box center [247, 161] width 430 height 114
click at [258, 24] on div "Order #1486222" at bounding box center [247, 23] width 430 height 12
click at [85, 10] on p "SFUS-TSY-00067" at bounding box center [76, 11] width 39 height 7
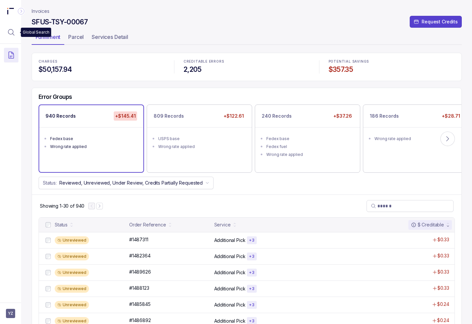
click at [14, 40] on div at bounding box center [10, 22] width 21 height 44
click at [13, 34] on icon "Menu Icon Button MagnifyingGlassIcon" at bounding box center [11, 32] width 6 height 6
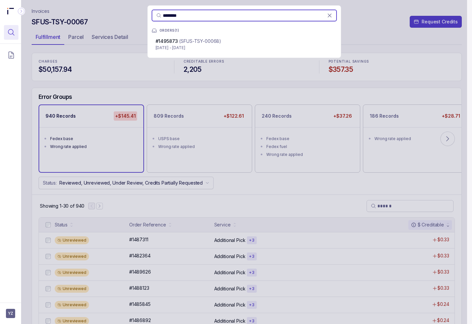
type input "********"
click at [180, 45] on p "[DATE] - [DATE]" at bounding box center [244, 48] width 177 height 7
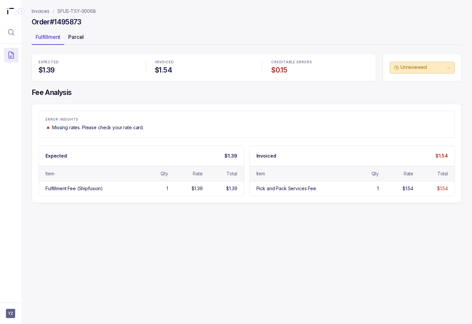
click at [76, 37] on p "Parcel" at bounding box center [76, 37] width 16 height 8
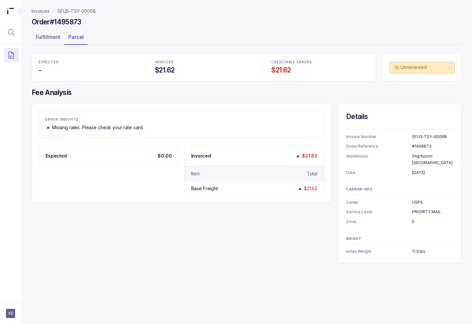
click at [197, 46] on header "Invoices SFUS-TSY-00068 Order #1495873 Fulfillment Parcel" at bounding box center [247, 26] width 430 height 53
click at [72, 11] on p "SFUS-TSY-00068" at bounding box center [76, 11] width 39 height 7
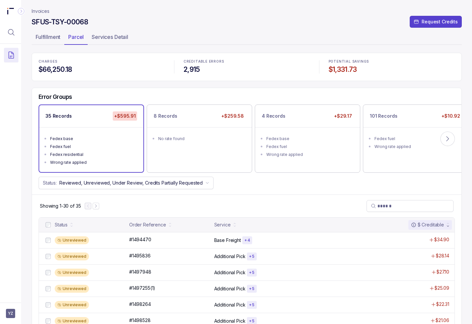
click at [303, 187] on div "Status: Reviewed, Unreviewed, Under Review, Credits Partially Requested" at bounding box center [247, 183] width 430 height 13
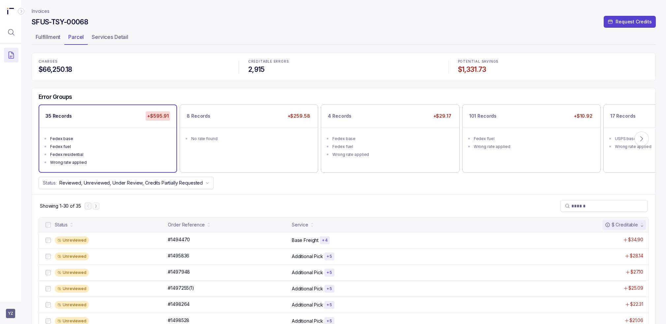
click at [11, 311] on span "YZ" at bounding box center [10, 313] width 9 height 9
click at [9, 300] on icon at bounding box center [10, 299] width 5 height 5
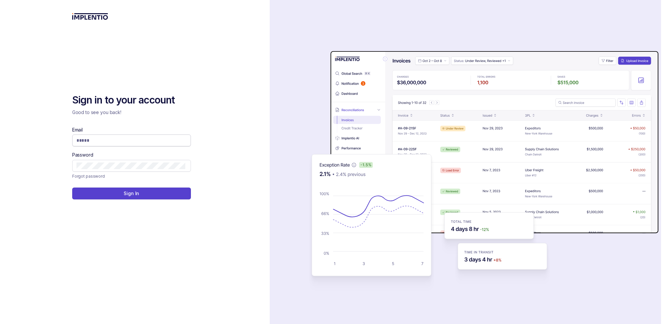
click at [120, 141] on input "Email" at bounding box center [131, 140] width 109 height 7
type input "**********"
